Goal: Task Accomplishment & Management: Manage account settings

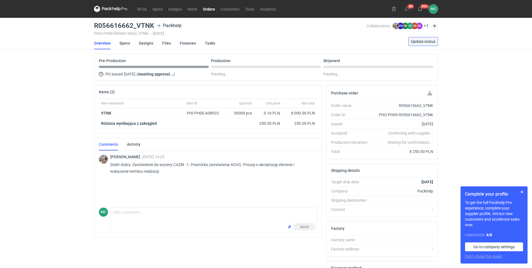
click at [427, 42] on span "Update status" at bounding box center [423, 42] width 25 height 4
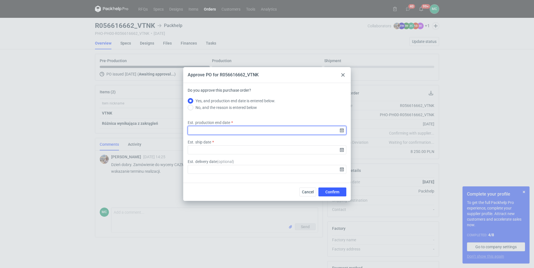
click at [218, 129] on input "Est. production end date" at bounding box center [267, 130] width 159 height 9
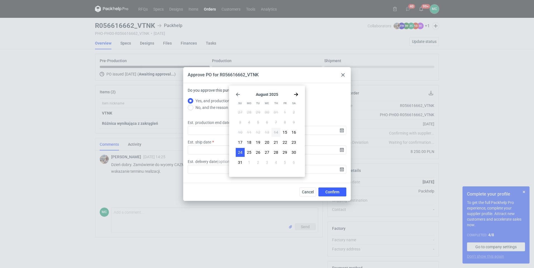
click at [243, 153] on button "24" at bounding box center [240, 152] width 9 height 9
type input "[DATE]"
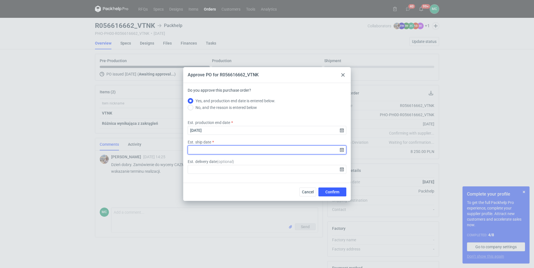
click at [214, 151] on input "Est. ship date" at bounding box center [267, 150] width 159 height 9
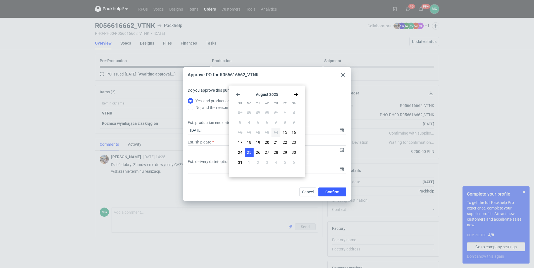
click at [250, 152] on span "25" at bounding box center [249, 153] width 4 height 6
type input "[DATE]"
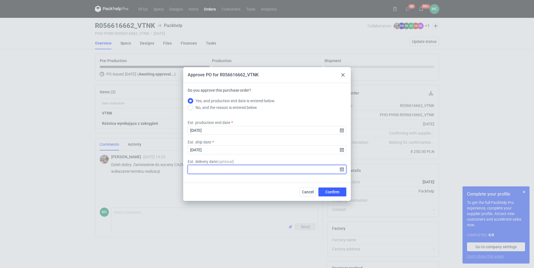
click at [228, 167] on input "Est. delivery date ( optional )" at bounding box center [267, 169] width 159 height 9
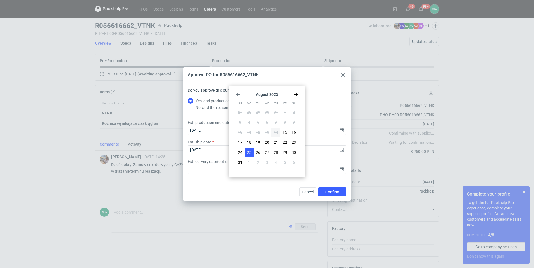
click at [250, 153] on span "25" at bounding box center [249, 153] width 4 height 6
type input "[DATE]"
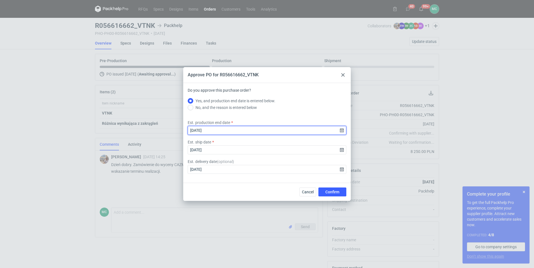
click at [215, 131] on input "[DATE]" at bounding box center [267, 130] width 159 height 9
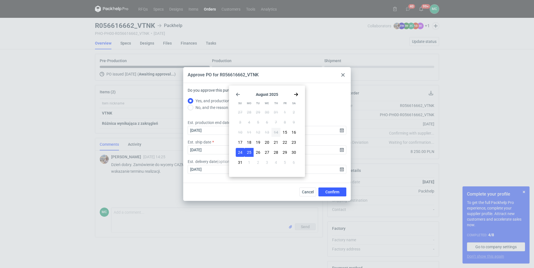
click at [250, 152] on span "25" at bounding box center [249, 153] width 4 height 6
type input "[DATE]"
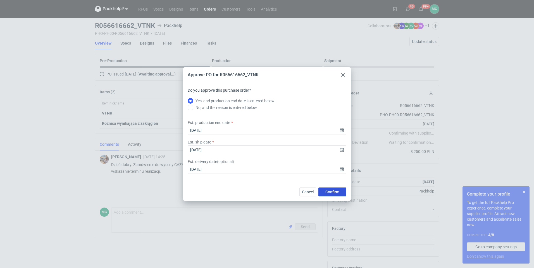
click at [329, 194] on span "Confirm" at bounding box center [332, 192] width 14 height 4
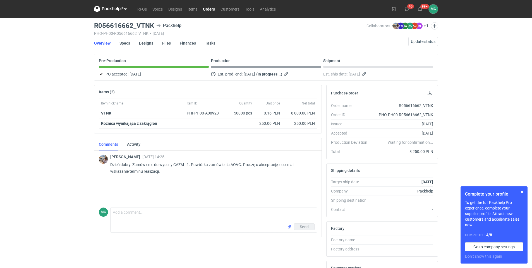
click at [208, 9] on link "Orders" at bounding box center [209, 9] width 18 height 7
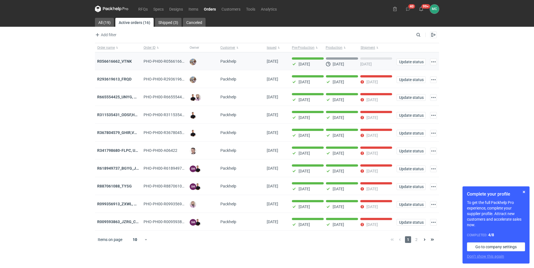
click at [347, 61] on div "[DATE]" at bounding box center [342, 61] width 32 height 9
click at [113, 60] on strong "R056616662_VTNK" at bounding box center [114, 61] width 35 height 4
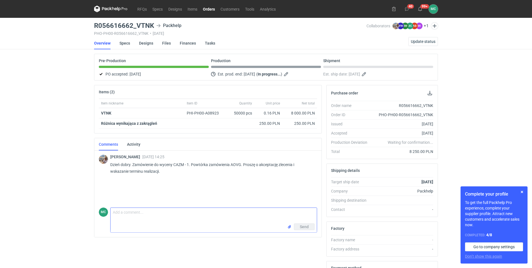
click at [145, 217] on textarea "Comment message" at bounding box center [214, 216] width 206 height 16
type textarea "Dzień dobry [PERSON_NAME], w załączeniu przesyłam potwierdzenie zamówienia."
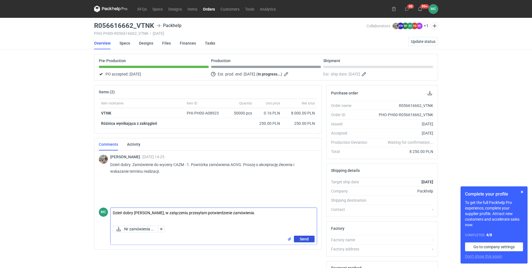
drag, startPoint x: 304, startPoint y: 240, endPoint x: 301, endPoint y: 241, distance: 3.6
click at [304, 240] on span "Send" at bounding box center [304, 239] width 9 height 4
